Goal: Communication & Community: Share content

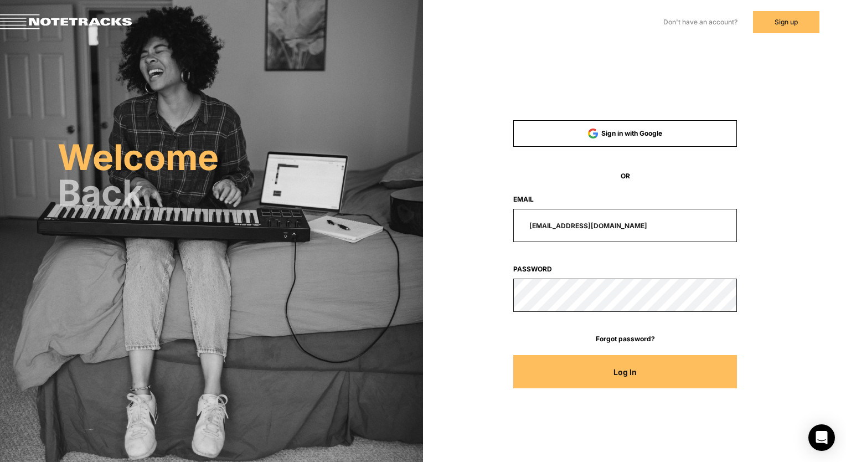
click at [659, 233] on input "[EMAIL_ADDRESS][DOMAIN_NAME]" at bounding box center [625, 225] width 224 height 33
drag, startPoint x: 644, startPoint y: 231, endPoint x: 481, endPoint y: 233, distance: 163.3
click at [483, 233] on div "[EMAIL_ADDRESS][DOMAIN_NAME]" at bounding box center [625, 225] width 298 height 33
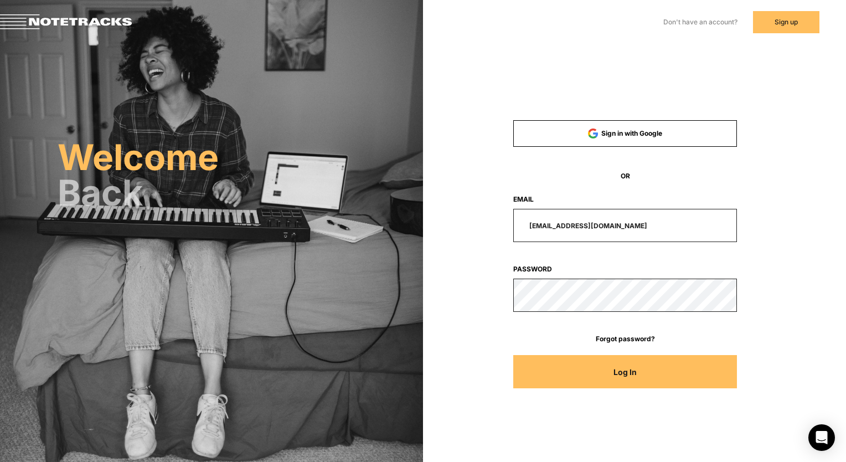
paste input "[PERSON_NAME]"
type input "[PERSON_NAME][EMAIL_ADDRESS][DOMAIN_NAME]"
click at [844, 327] on body "Don't have an account? Sign up Already have an account? Log In Welcome Back Sig…" at bounding box center [423, 231] width 846 height 462
click at [698, 361] on button "Log In" at bounding box center [625, 371] width 224 height 33
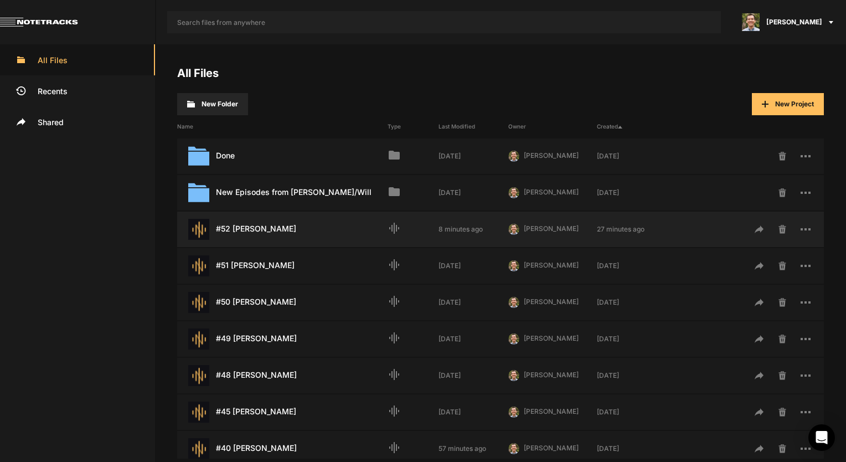
click at [279, 231] on div "#52 [PERSON_NAME] Last Modified: 8 minutes ago" at bounding box center [282, 229] width 210 height 21
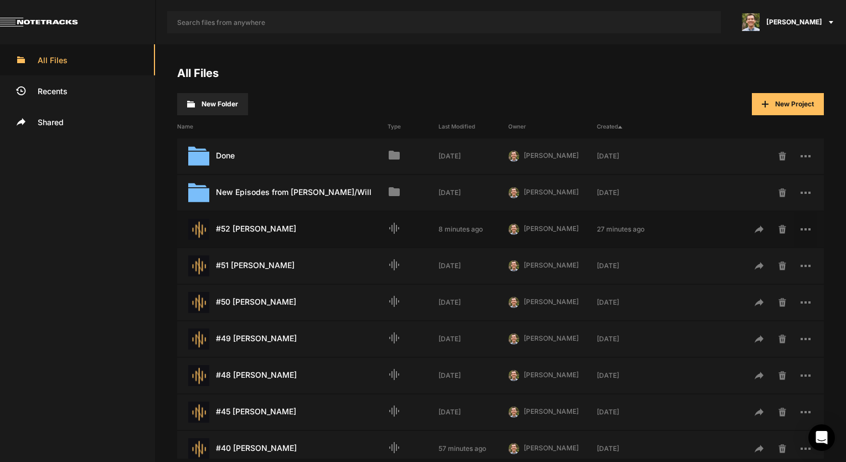
click at [804, 228] on rect at bounding box center [805, 229] width 2 height 2
click at [747, 307] on button "Share" at bounding box center [771, 313] width 84 height 27
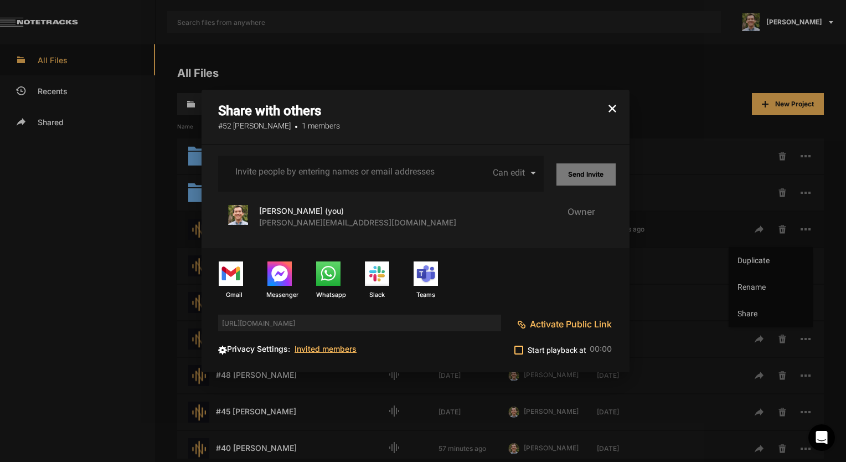
click at [377, 173] on input "Invite people by entering names or email addresses" at bounding box center [335, 172] width 200 height 10
type input "[EMAIL_ADDRESS][DOMAIN_NAME]"
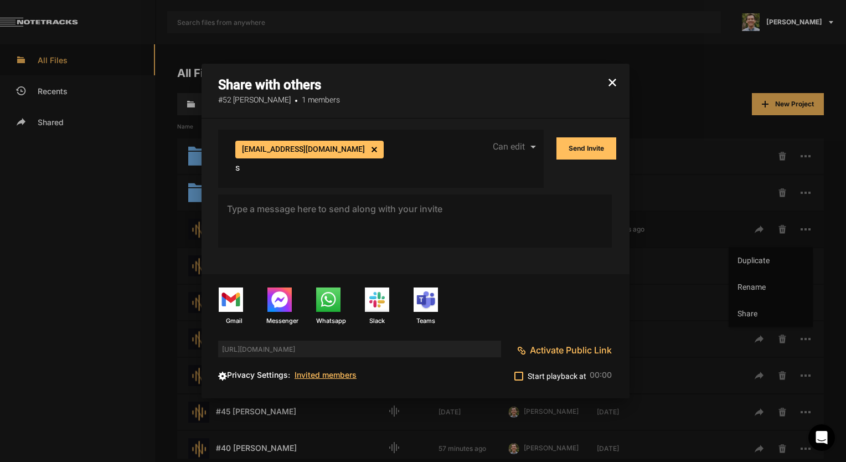
type input "[EMAIL_ADDRESS][DOMAIN_NAME]"
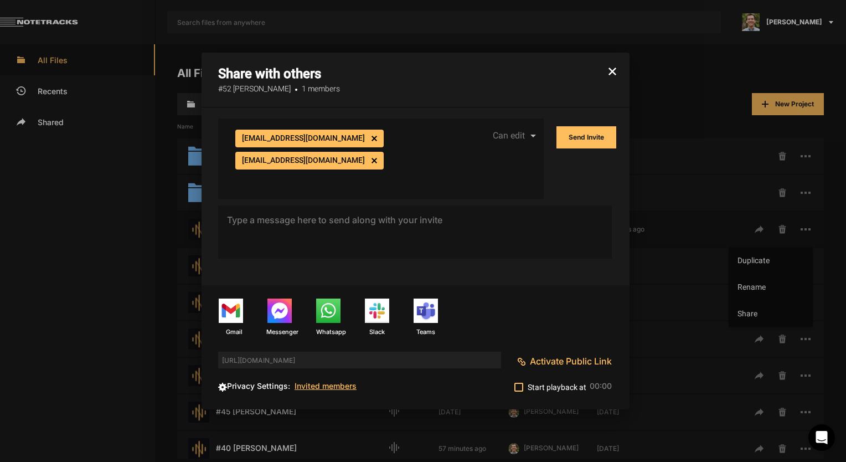
paste input "[EMAIL_ADDRESS][DOMAIN_NAME]"
type input "[EMAIL_ADDRESS][DOMAIN_NAME]"
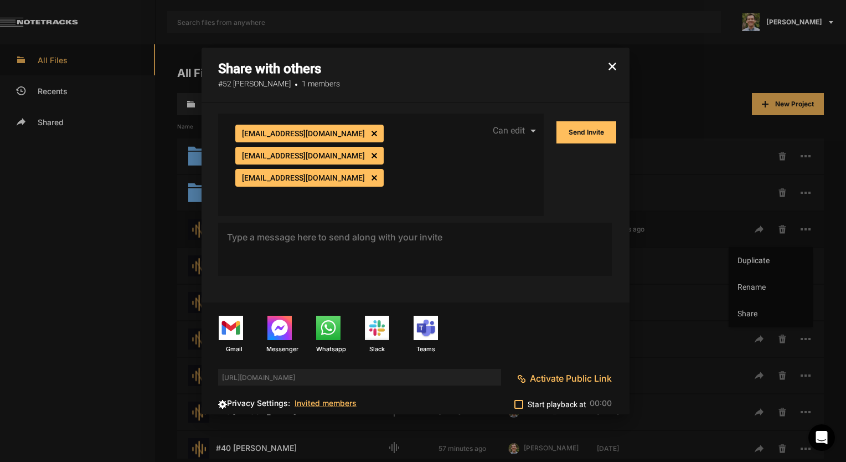
scroll to position [0, 0]
click at [602, 125] on button "Send Invite" at bounding box center [586, 132] width 60 height 22
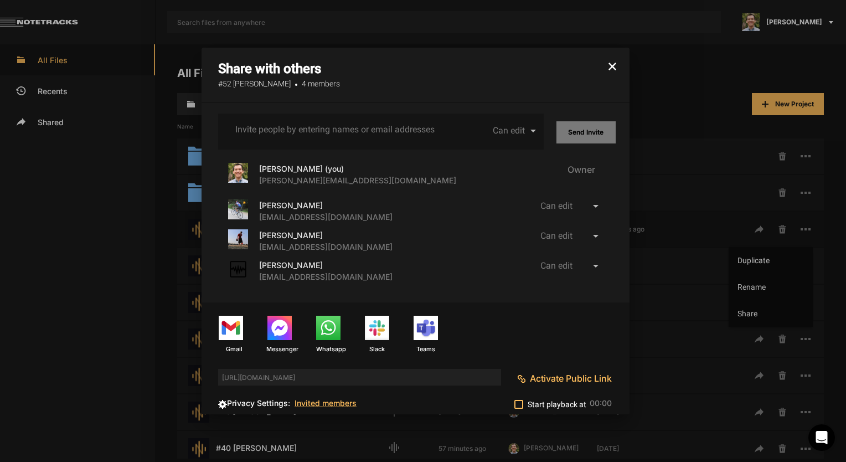
click at [610, 63] on icon "button" at bounding box center [612, 67] width 8 height 8
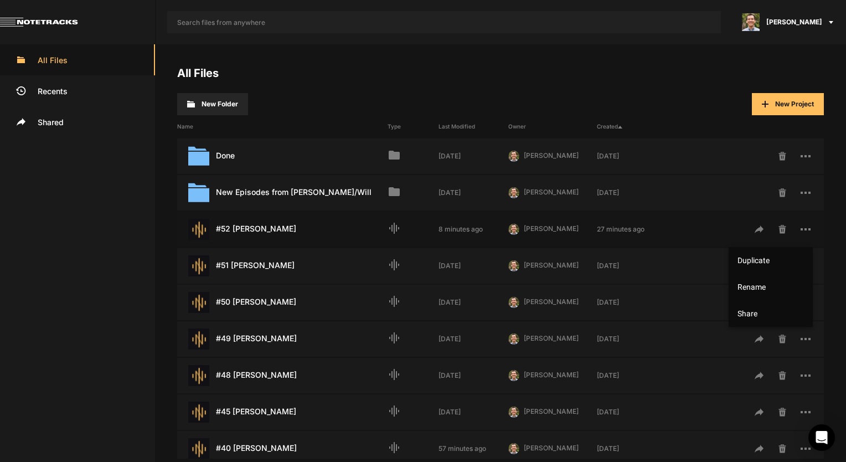
click at [807, 21] on div at bounding box center [423, 231] width 846 height 462
click at [772, 12] on div "[PERSON_NAME]" at bounding box center [789, 22] width 114 height 44
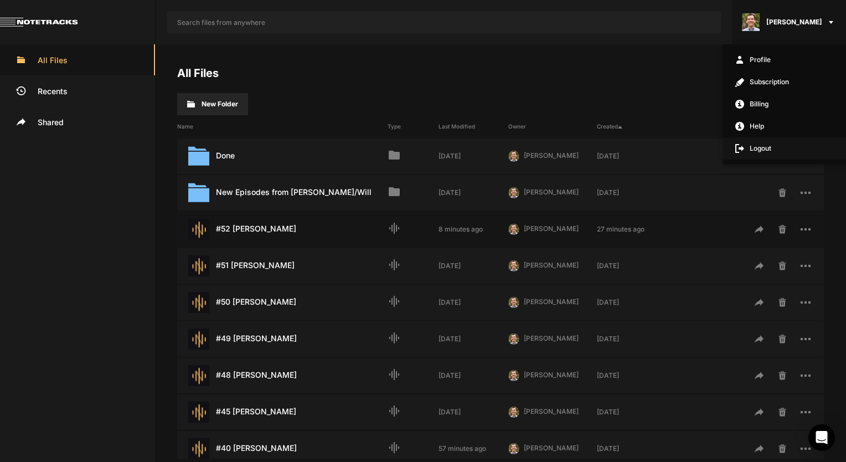
click at [760, 146] on span "Logout" at bounding box center [784, 148] width 123 height 22
